Goal: Task Accomplishment & Management: Manage account settings

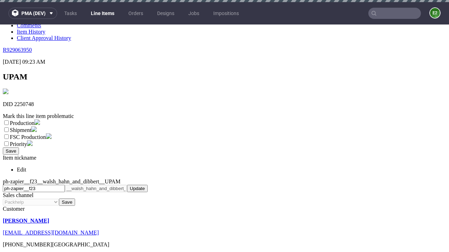
scroll to position [2, 0]
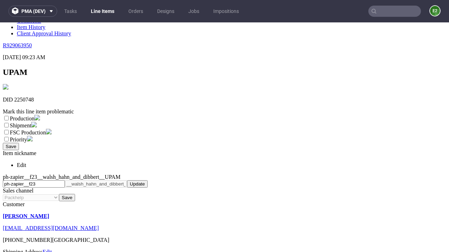
select select "dtp_ca_needed"
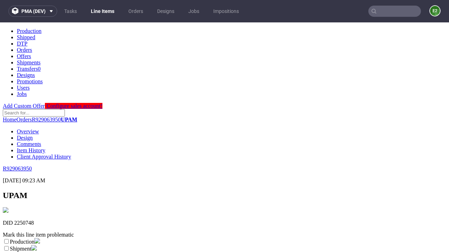
scroll to position [0, 0]
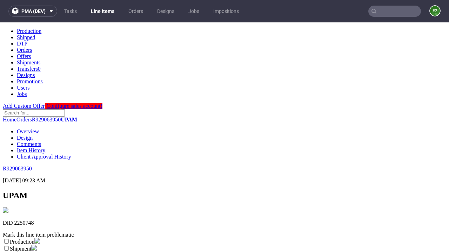
checkbox input "true"
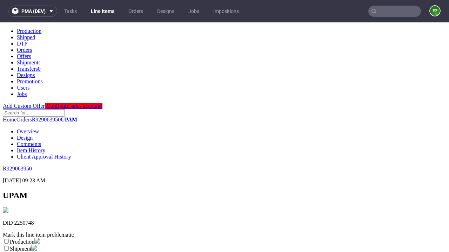
scroll to position [6, 0]
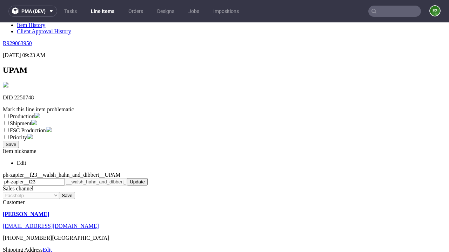
type textarea "test"
